Goal: Transaction & Acquisition: Book appointment/travel/reservation

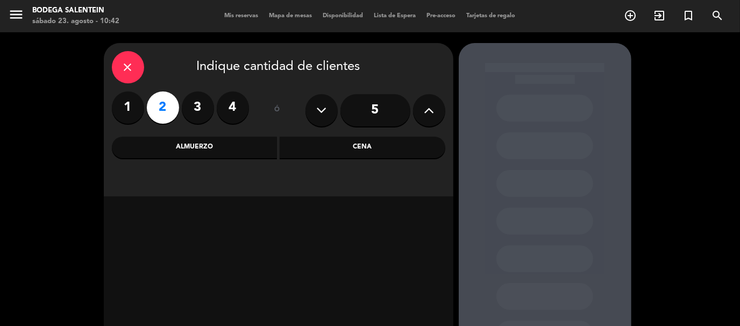
click at [187, 149] on div "Almuerzo" at bounding box center [195, 148] width 166 height 22
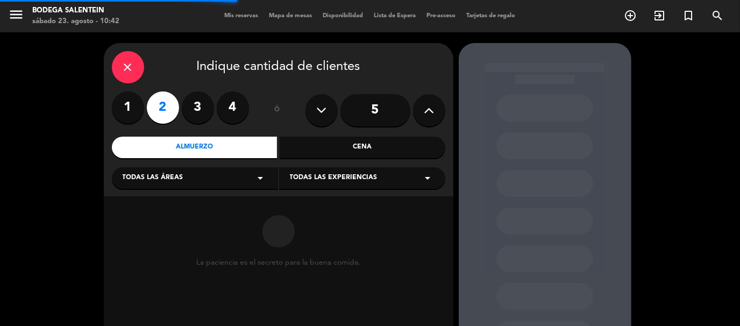
click at [168, 171] on div "Todas las áreas arrow_drop_down" at bounding box center [195, 178] width 166 height 22
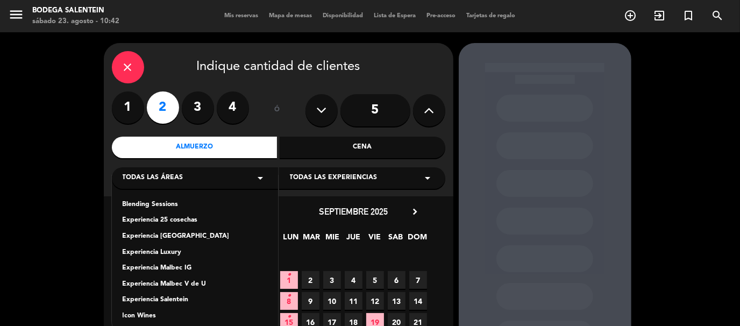
click at [155, 300] on div "Experiencia Salentein" at bounding box center [195, 300] width 145 height 11
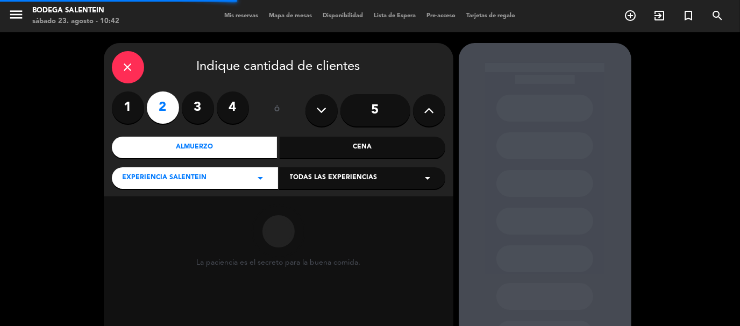
click at [326, 179] on span "Todas las experiencias" at bounding box center [334, 178] width 88 height 11
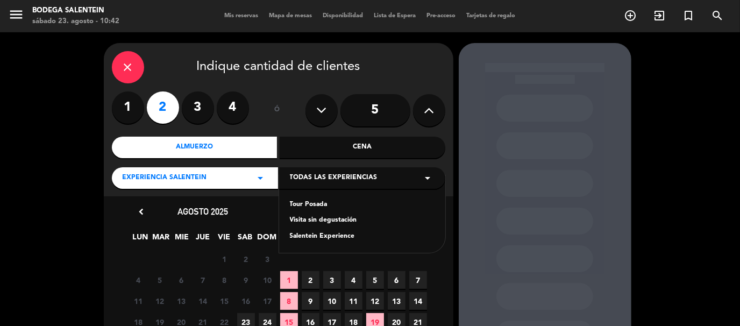
click at [310, 197] on div "Tour Posada Visita sin degustación Salentein Experience" at bounding box center [362, 213] width 166 height 77
click at [306, 205] on div "Tour Posada" at bounding box center [362, 204] width 145 height 11
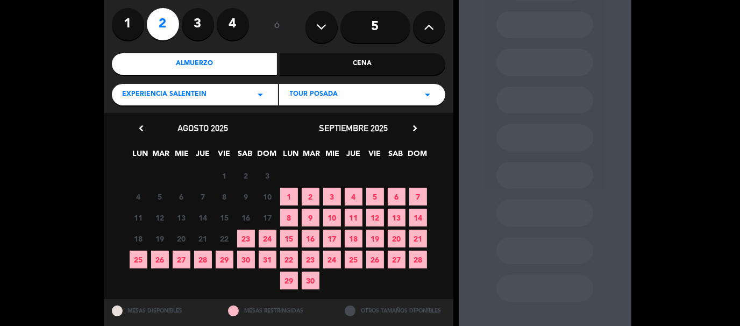
scroll to position [107, 0]
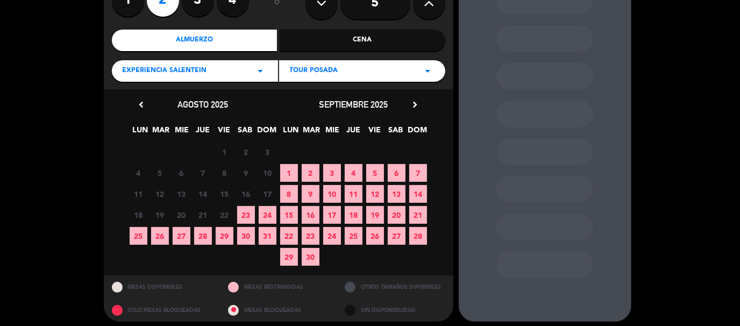
click at [179, 238] on span "27" at bounding box center [182, 236] width 18 height 18
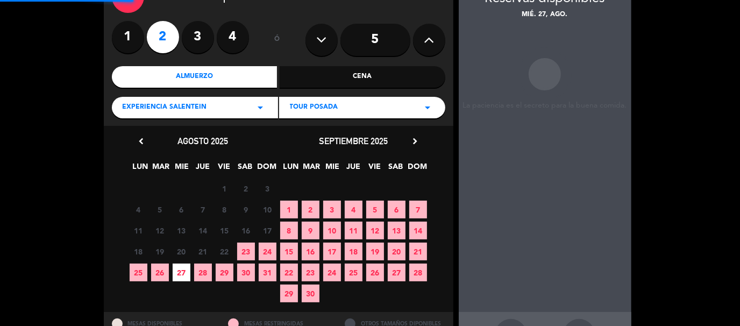
scroll to position [43, 0]
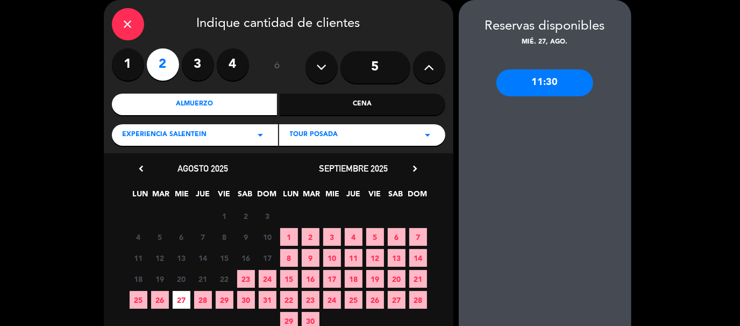
click at [520, 82] on div "11:30" at bounding box center [544, 82] width 97 height 27
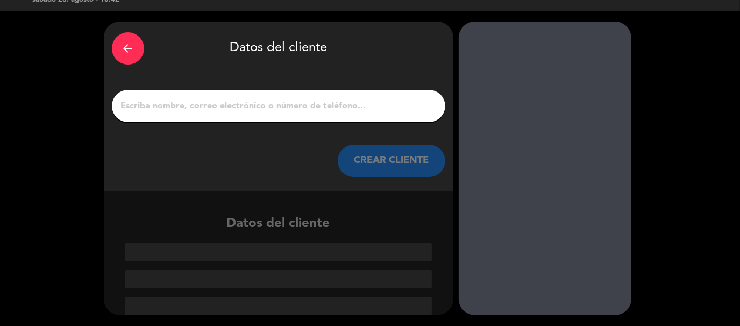
click at [298, 102] on input "1" at bounding box center [278, 105] width 317 height 15
paste input "[PERSON_NAME]"
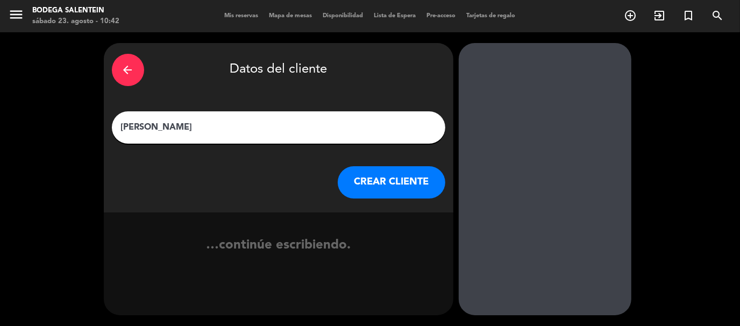
type input "[PERSON_NAME]"
click at [360, 172] on button "CREAR CLIENTE" at bounding box center [392, 182] width 108 height 32
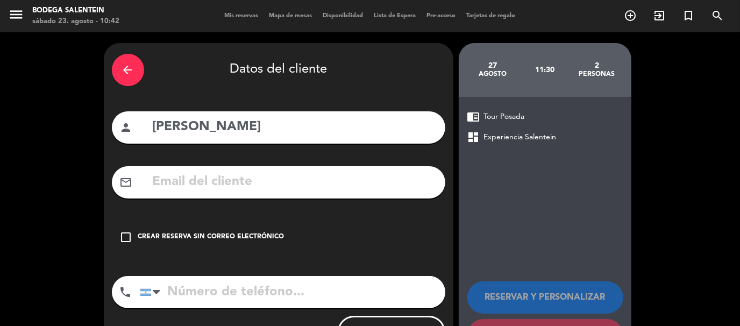
click at [155, 127] on input "[PERSON_NAME]" at bounding box center [294, 127] width 285 height 22
type input "[PERSON_NAME]"
click at [221, 185] on input "text" at bounding box center [294, 182] width 285 height 22
paste input "[EMAIL_ADDRESS][DOMAIN_NAME]"
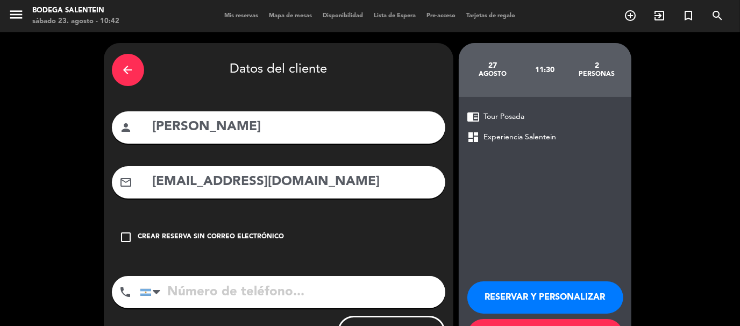
type input "[EMAIL_ADDRESS][DOMAIN_NAME]"
click at [217, 296] on input "tel" at bounding box center [292, 292] width 305 height 32
paste input "[PHONE_NUMBER]"
type input "[PHONE_NUMBER]"
click at [542, 294] on button "RESERVAR Y PERSONALIZAR" at bounding box center [545, 297] width 156 height 32
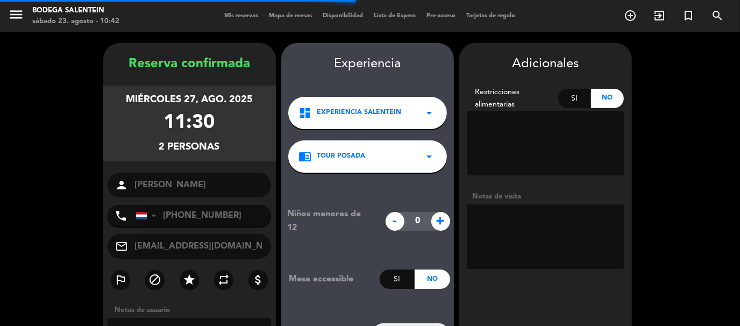
scroll to position [43, 0]
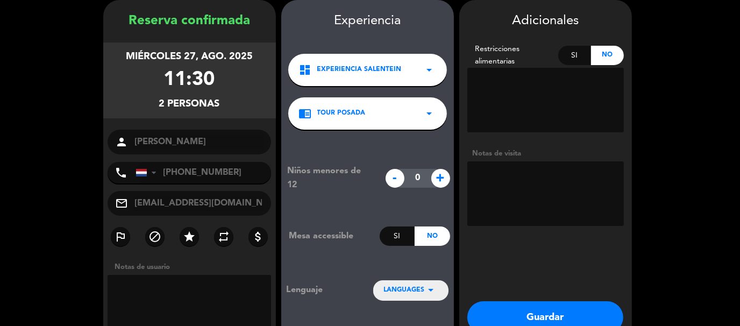
click at [389, 289] on span "LANGUAGES" at bounding box center [404, 290] width 41 height 11
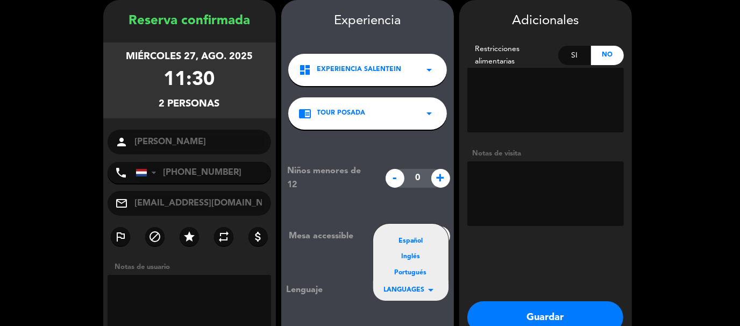
click at [404, 254] on div "Inglés" at bounding box center [411, 257] width 54 height 11
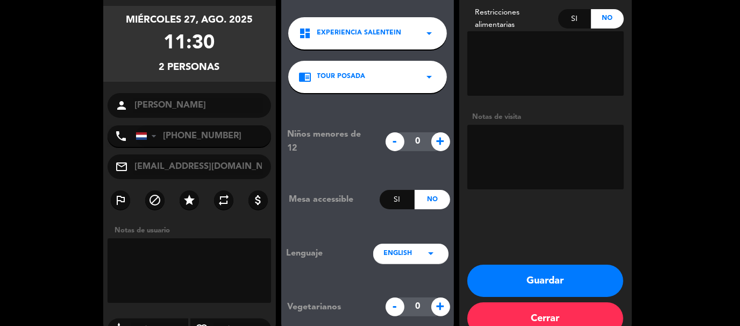
scroll to position [104, 0]
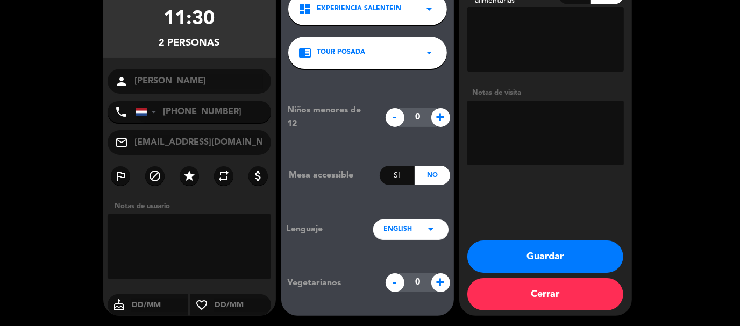
click at [553, 257] on button "Guardar" at bounding box center [545, 256] width 156 height 32
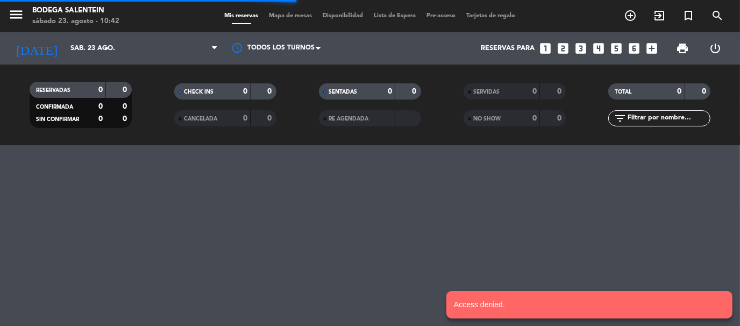
scroll to position [0, 0]
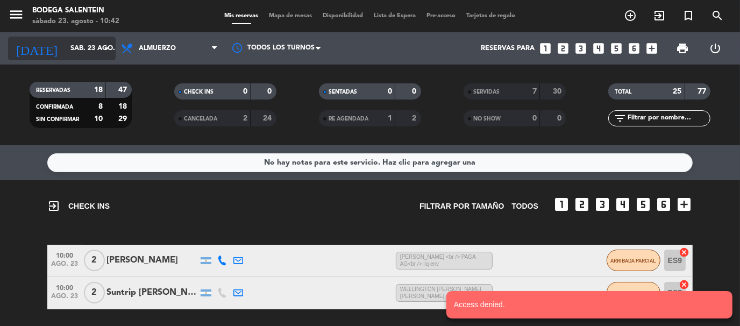
click at [65, 53] on input "sáb. 23 ago." at bounding box center [110, 48] width 91 height 18
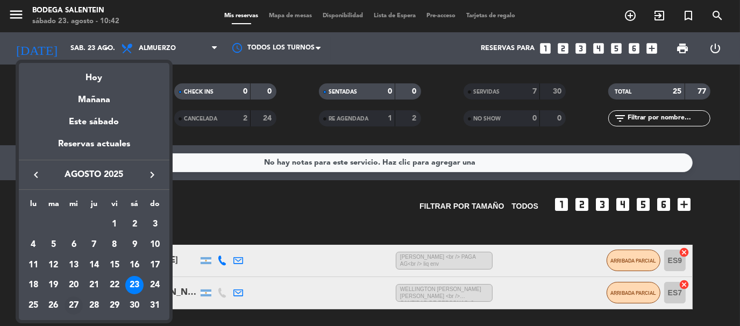
click at [74, 304] on div "27" at bounding box center [74, 305] width 18 height 18
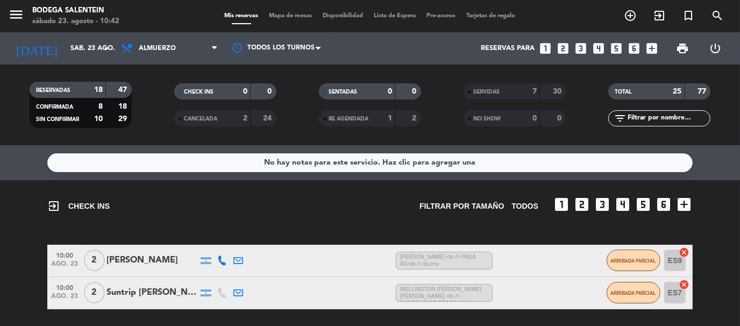
type input "mié. 27 ago."
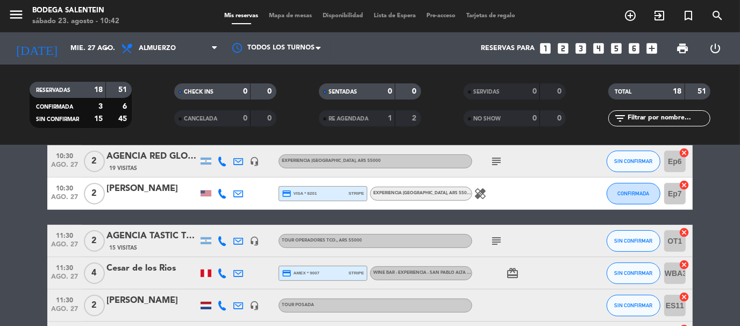
scroll to position [376, 0]
